Goal: Task Accomplishment & Management: Use online tool/utility

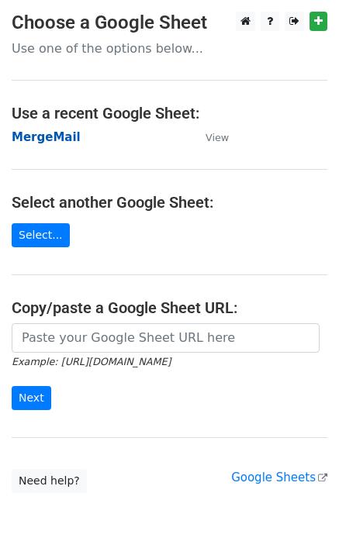
click at [52, 140] on strong "MergeMail" at bounding box center [46, 137] width 69 height 14
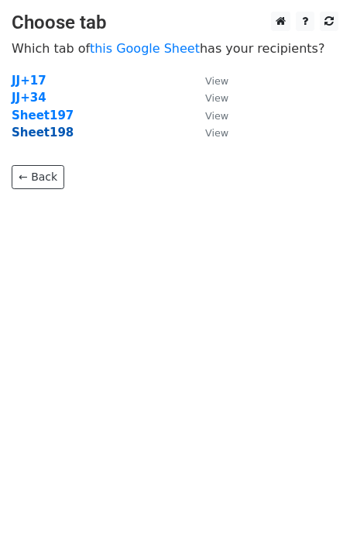
click at [50, 136] on strong "Sheet198" at bounding box center [43, 133] width 62 height 14
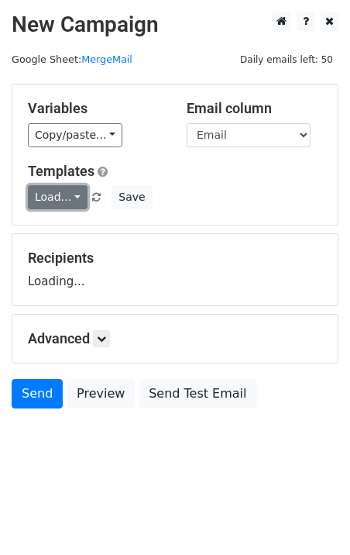
click at [64, 198] on link "Load..." at bounding box center [58, 197] width 60 height 24
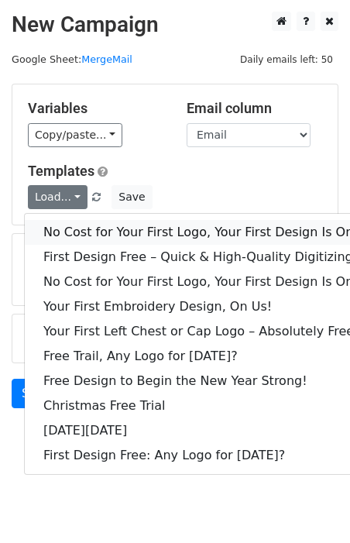
click at [88, 230] on link "No Cost for Your First Logo, Your First Design Is On Us!" at bounding box center [211, 232] width 372 height 25
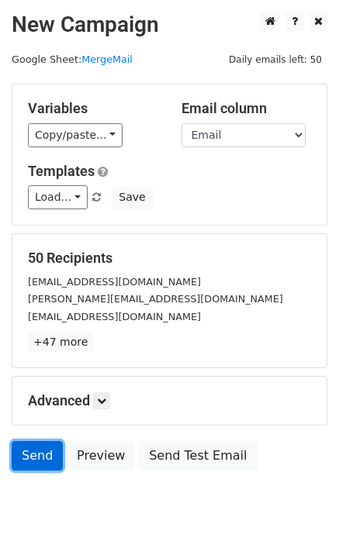
click at [32, 447] on link "Send" at bounding box center [37, 455] width 51 height 29
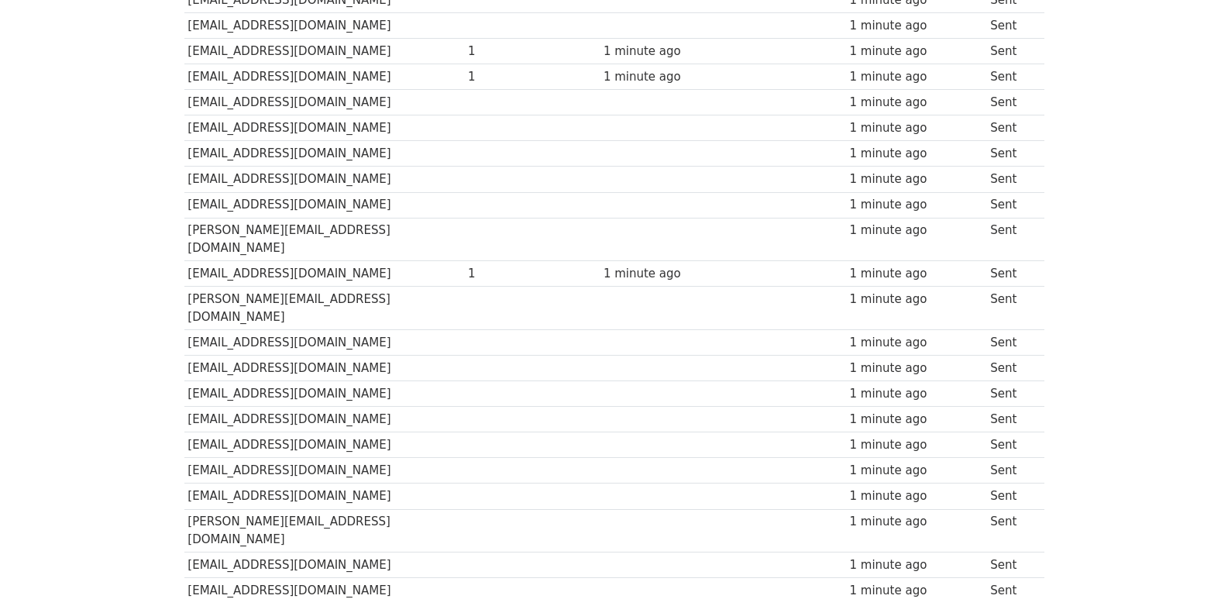
scroll to position [1033, 0]
